Goal: Find specific page/section: Find specific page/section

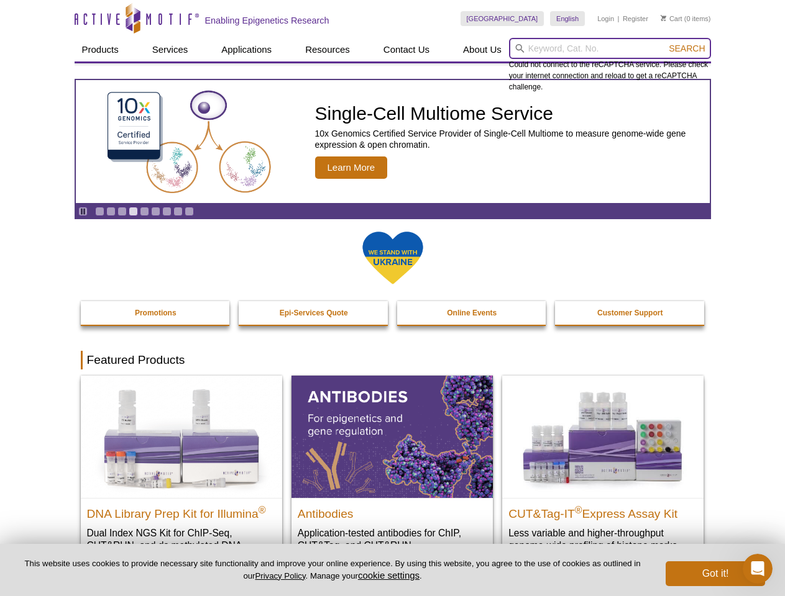
click at [609, 48] on input "search" at bounding box center [610, 48] width 202 height 21
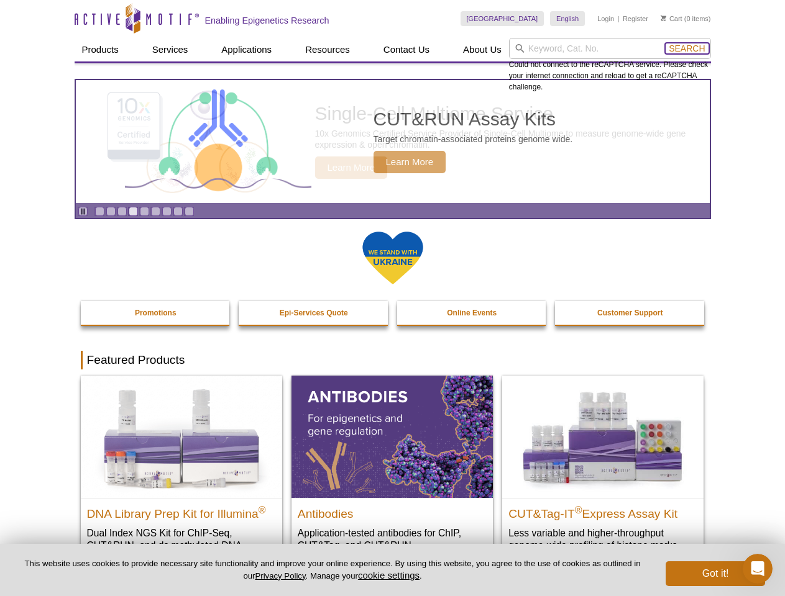
click at [686, 48] on span "Search" at bounding box center [686, 48] width 36 height 10
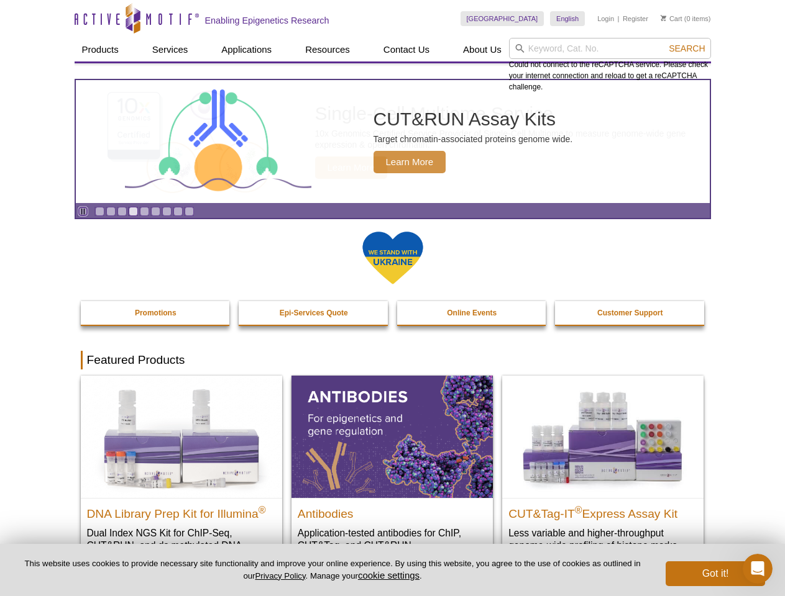
click at [83, 211] on icon "Pause" at bounding box center [83, 211] width 8 height 8
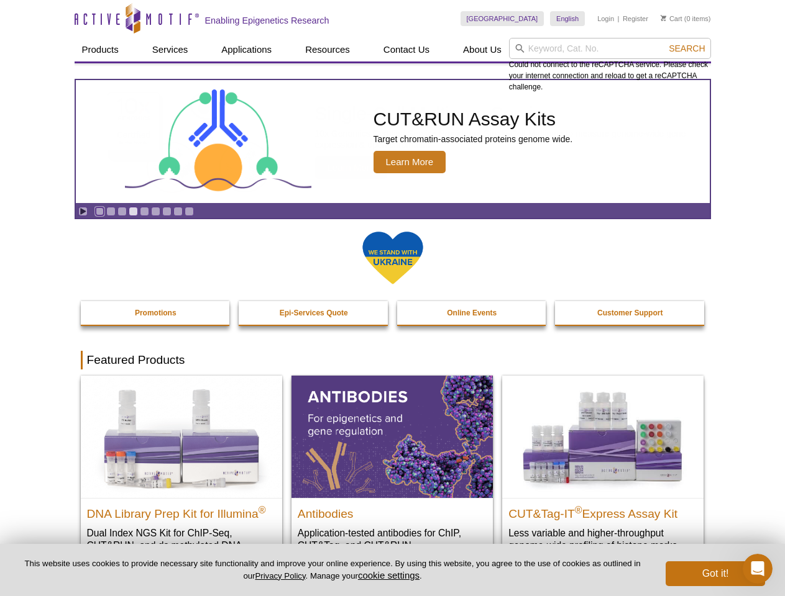
click at [99, 211] on link "Go to slide 1" at bounding box center [99, 211] width 9 height 9
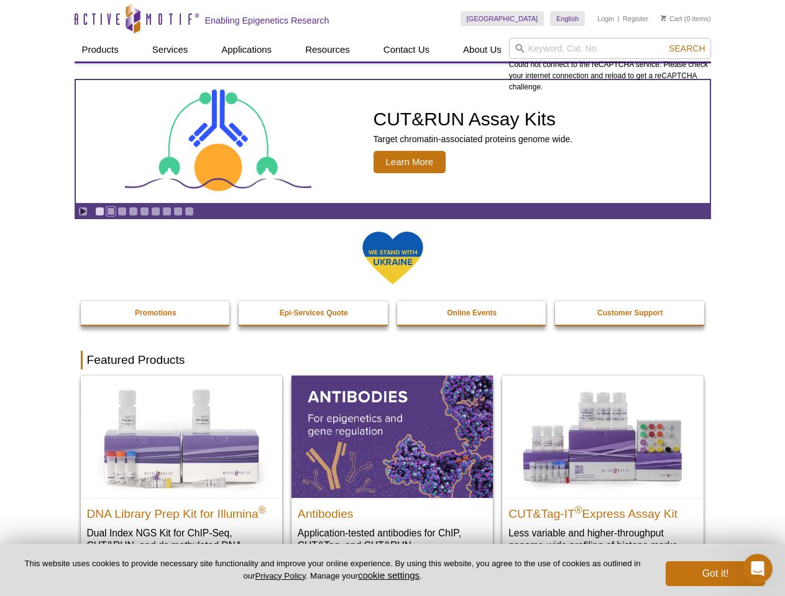
click at [111, 211] on link "Go to slide 2" at bounding box center [110, 211] width 9 height 9
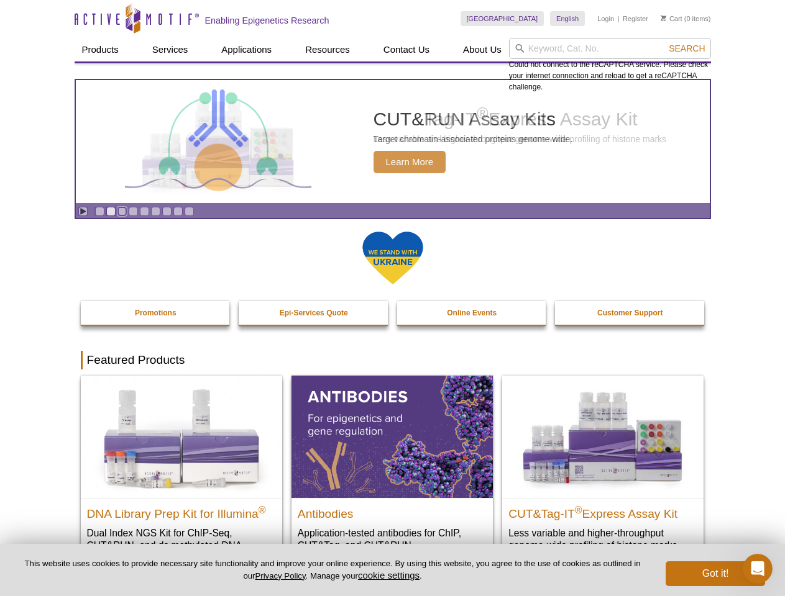
click at [122, 211] on link "Go to slide 3" at bounding box center [121, 211] width 9 height 9
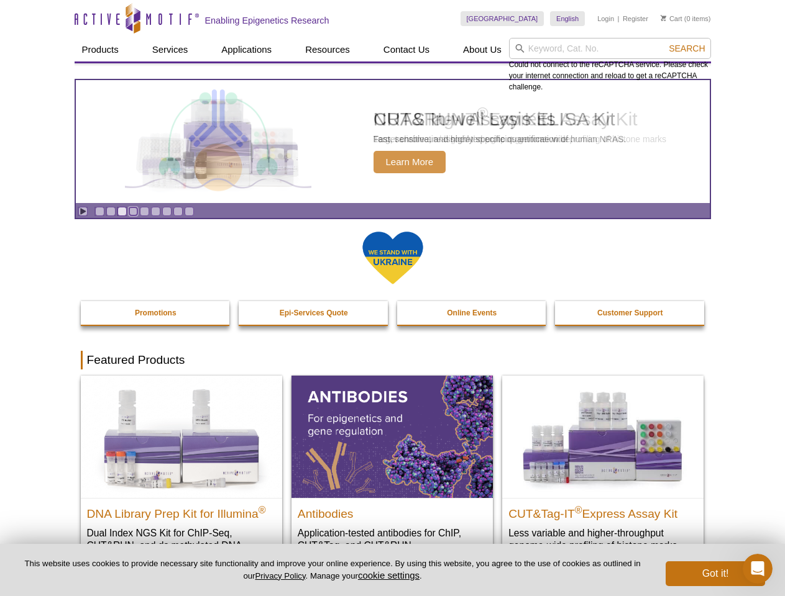
click at [133, 211] on link "Go to slide 4" at bounding box center [133, 211] width 9 height 9
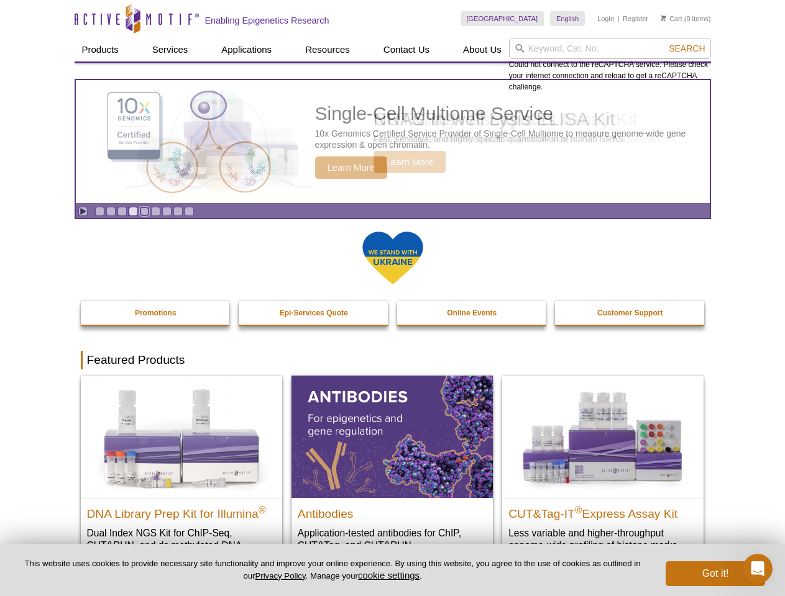
click at [144, 211] on link "Go to slide 5" at bounding box center [144, 211] width 9 height 9
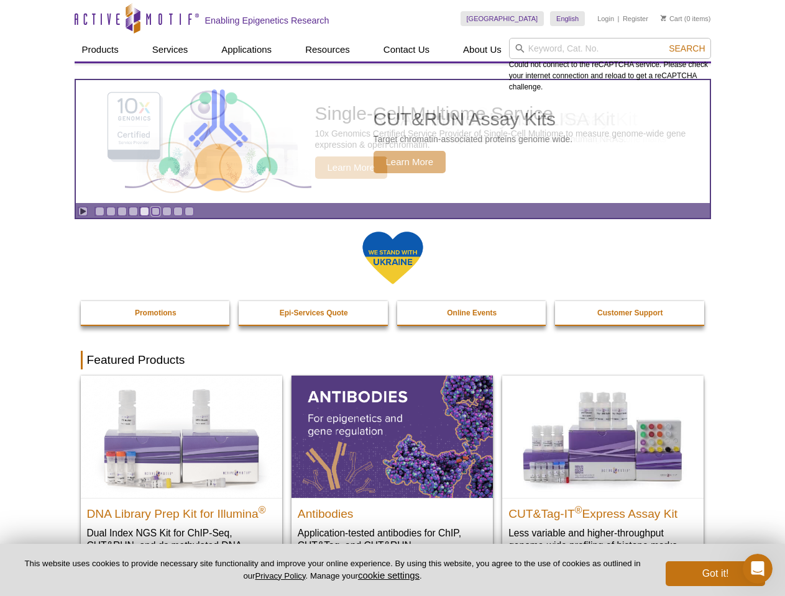
click at [155, 211] on link "Go to slide 6" at bounding box center [155, 211] width 9 height 9
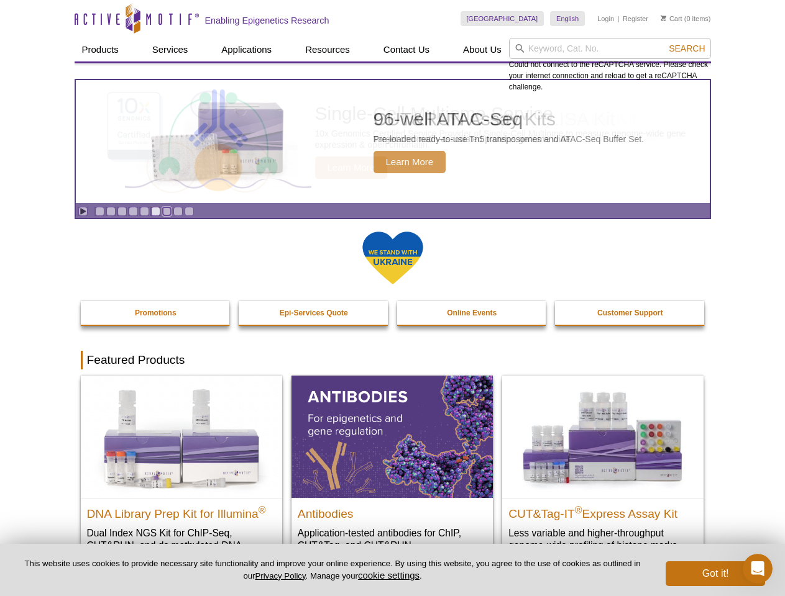
click at [166, 211] on link "Go to slide 7" at bounding box center [166, 211] width 9 height 9
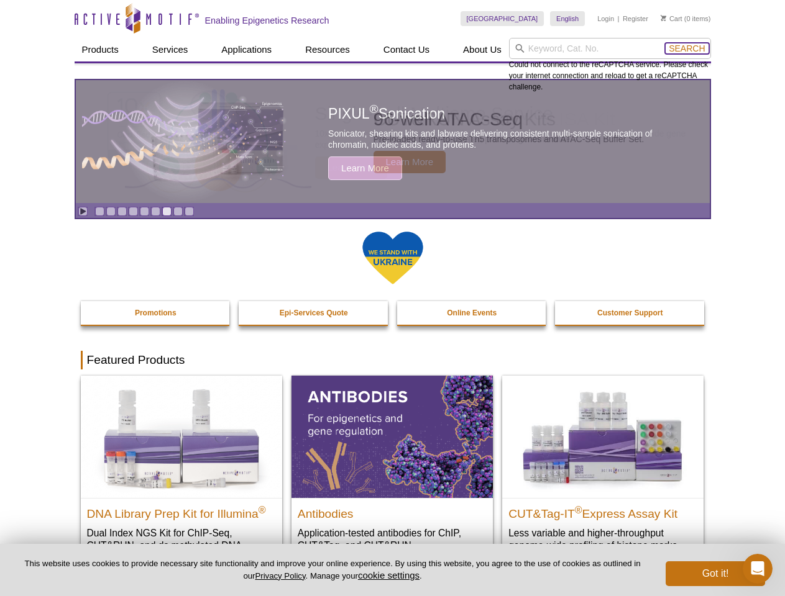
click at [686, 48] on span "Search" at bounding box center [686, 48] width 36 height 10
